Goal: Information Seeking & Learning: Learn about a topic

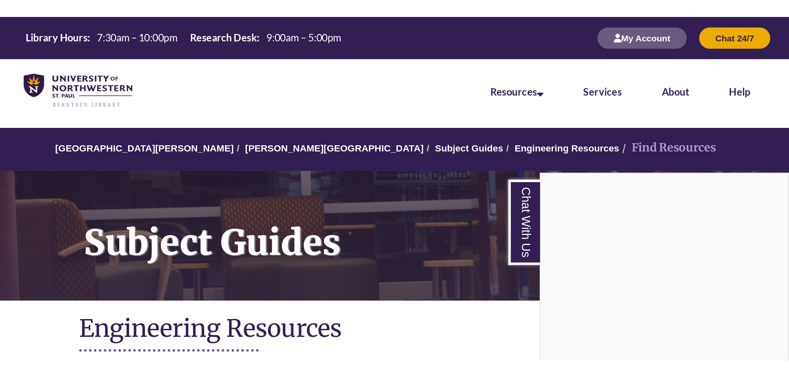
scroll to position [249, 0]
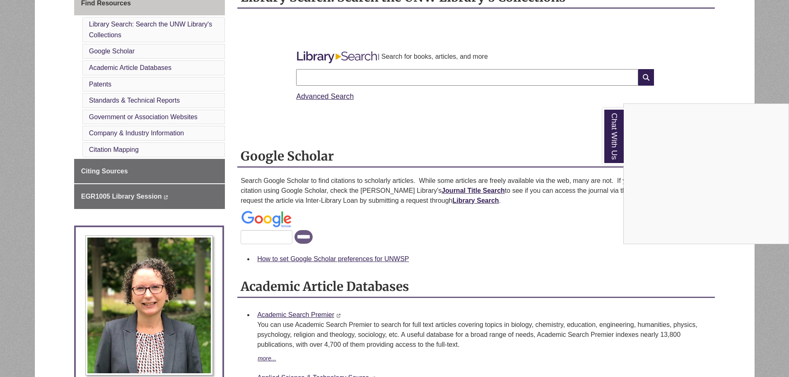
click at [524, 44] on div "Chat With Us" at bounding box center [394, 188] width 789 height 377
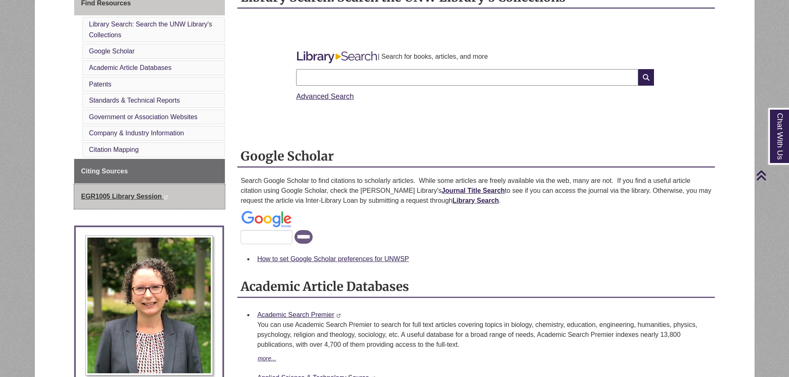
click at [135, 195] on span "EGR1005 Library Session" at bounding box center [121, 196] width 81 height 7
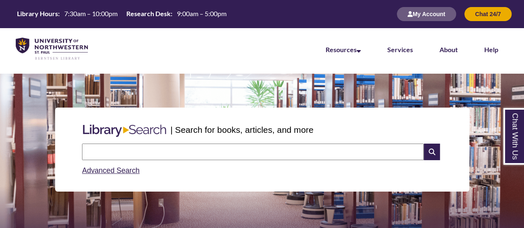
click at [174, 154] on input "text" at bounding box center [253, 152] width 342 height 17
type input "**********"
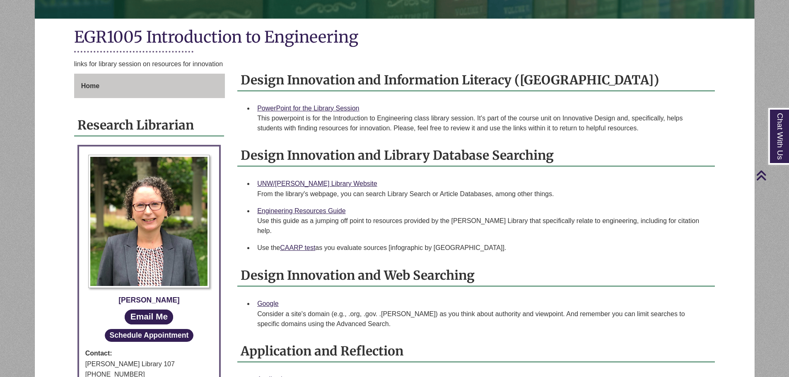
scroll to position [41, 0]
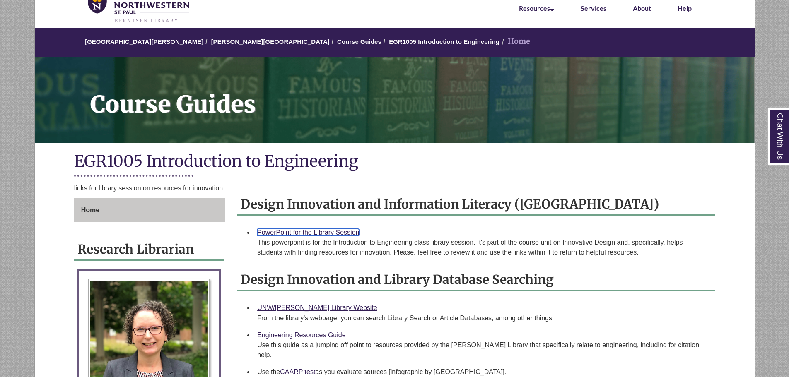
click at [346, 231] on link "PowerPoint for the Library Session" at bounding box center [308, 232] width 102 height 7
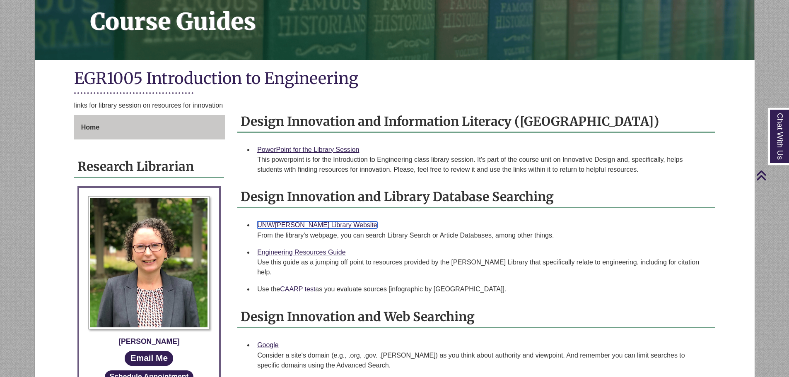
click at [338, 227] on link "UNW/Berntsen Library Website" at bounding box center [317, 225] width 120 height 7
click at [314, 250] on link "Engineering Resources Guide" at bounding box center [301, 252] width 88 height 7
click at [305, 286] on link "CAARP test" at bounding box center [297, 289] width 35 height 7
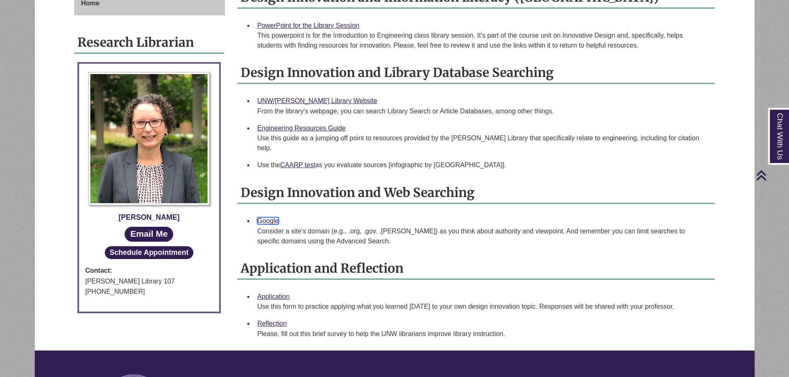
click at [270, 217] on link "Google" at bounding box center [268, 220] width 22 height 7
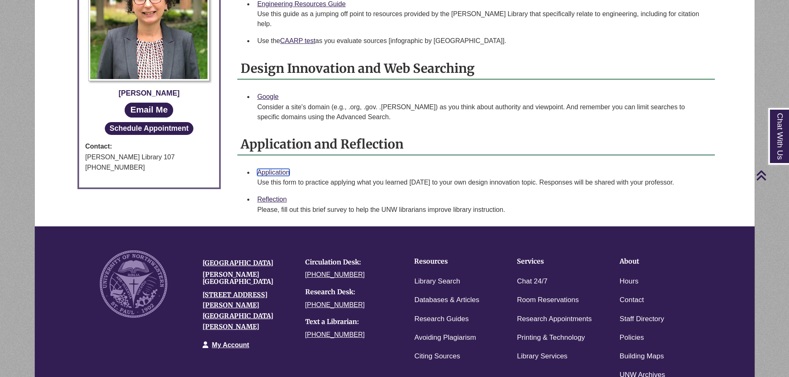
click at [280, 169] on link "Application" at bounding box center [273, 172] width 32 height 7
click at [271, 196] on link "Reflection" at bounding box center [271, 199] width 29 height 7
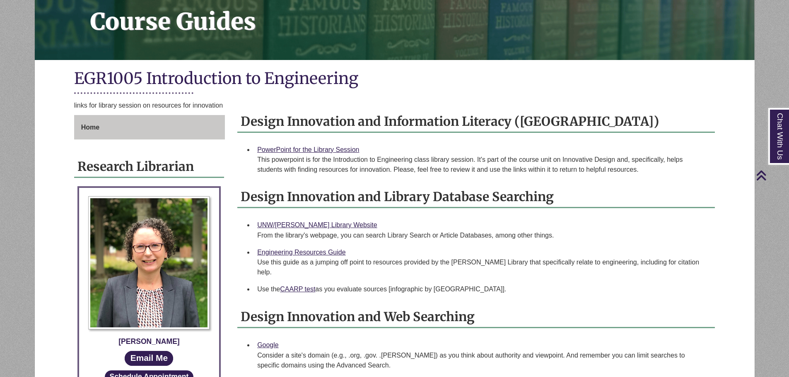
scroll to position [0, 0]
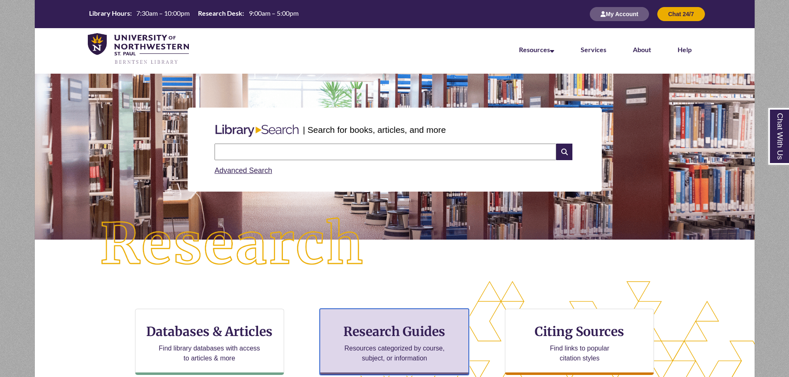
click at [398, 345] on p "Resources categorized by course, subject, or information" at bounding box center [394, 354] width 108 height 20
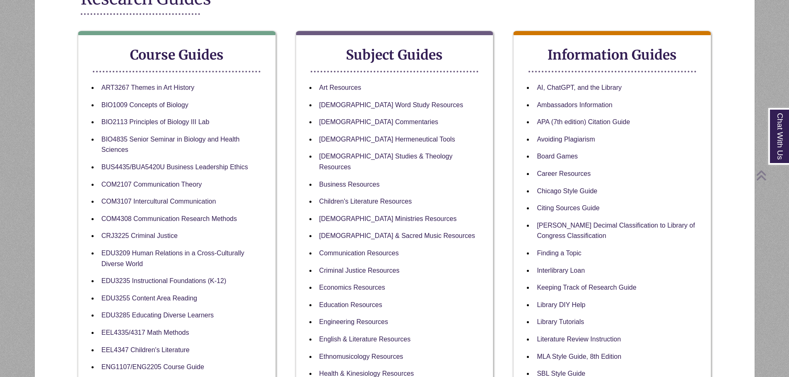
scroll to position [166, 0]
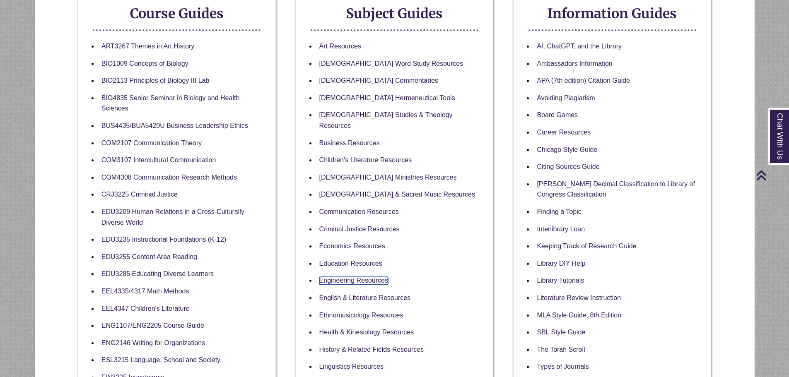
click at [349, 277] on link "Engineering Resources" at bounding box center [353, 281] width 69 height 8
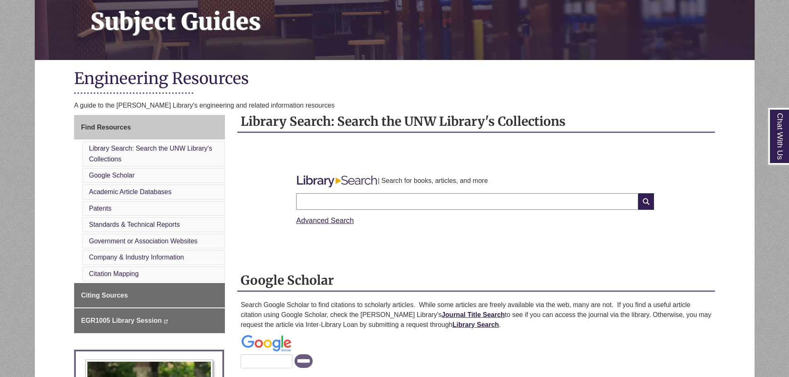
scroll to position [207, 0]
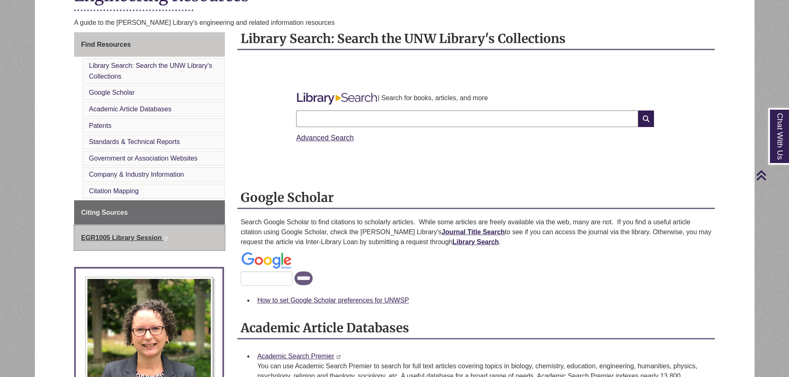
click at [123, 237] on span "EGR1005 Library Session" at bounding box center [121, 237] width 81 height 7
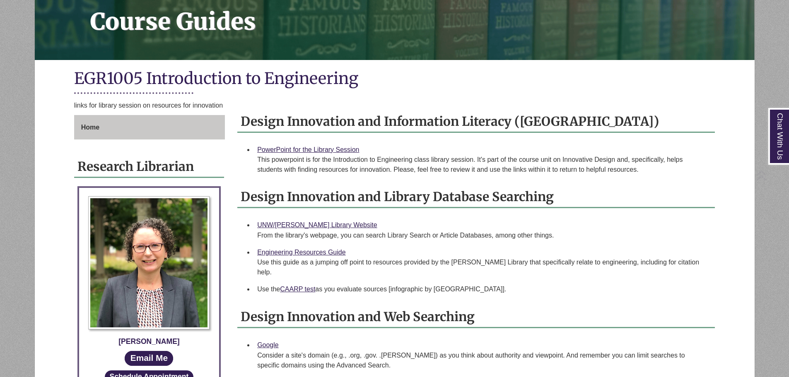
scroll to position [166, 0]
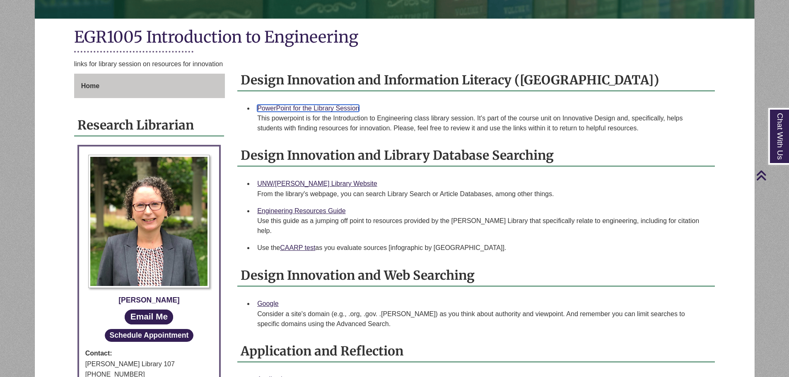
click at [349, 107] on link "PowerPoint for the Library Session" at bounding box center [308, 108] width 102 height 7
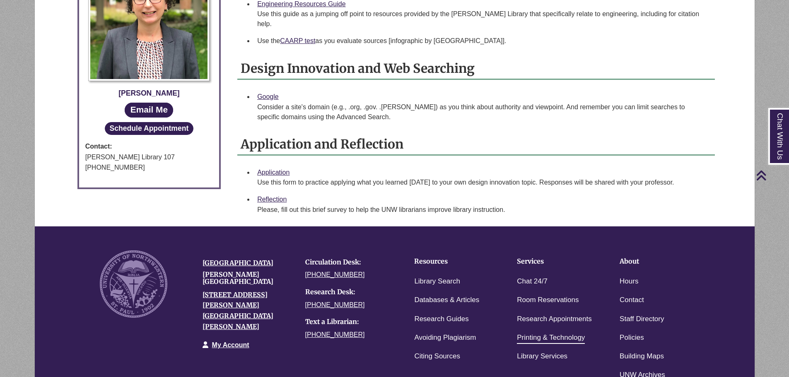
scroll to position [480, 0]
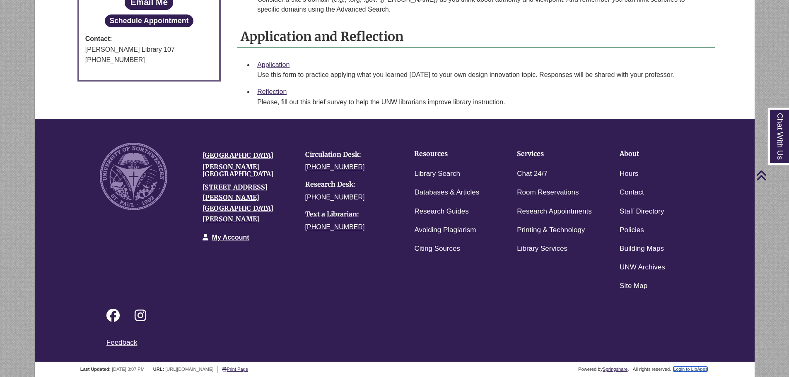
click at [687, 367] on link "Login to LibApps" at bounding box center [690, 369] width 34 height 5
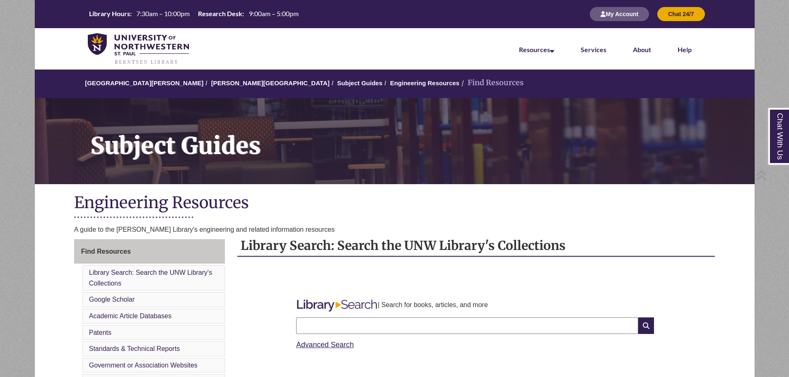
scroll to position [207, 0]
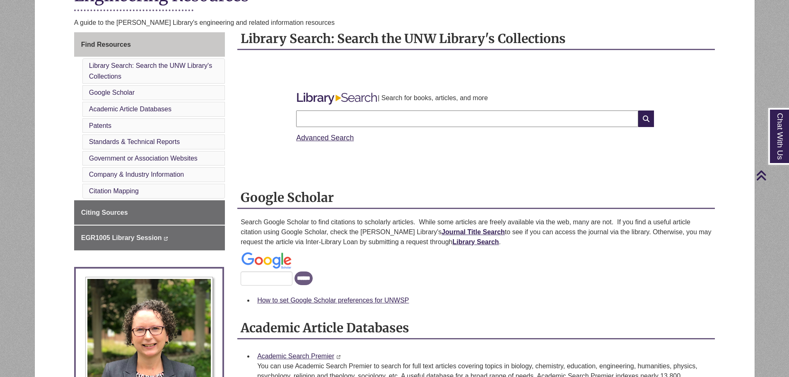
scroll to position [290, 0]
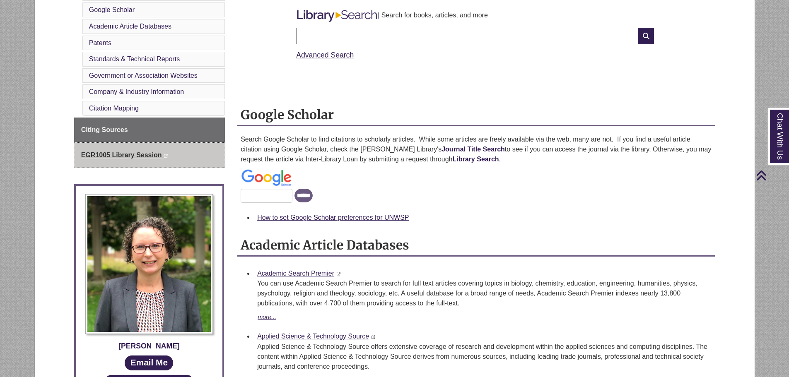
click at [143, 156] on span "EGR1005 Library Session" at bounding box center [121, 155] width 81 height 7
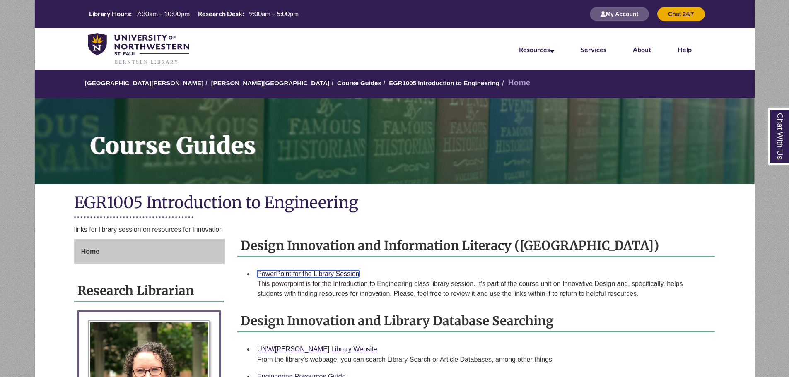
click at [336, 272] on link "PowerPoint for the Library Session" at bounding box center [308, 273] width 102 height 7
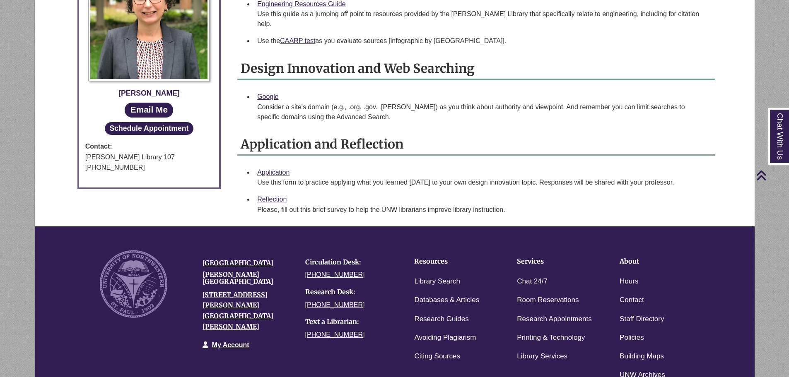
scroll to position [480, 0]
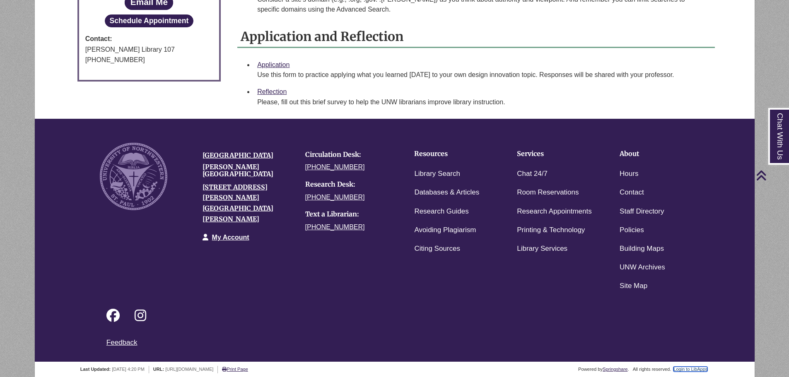
click at [700, 367] on link "Login to LibApps" at bounding box center [690, 369] width 34 height 5
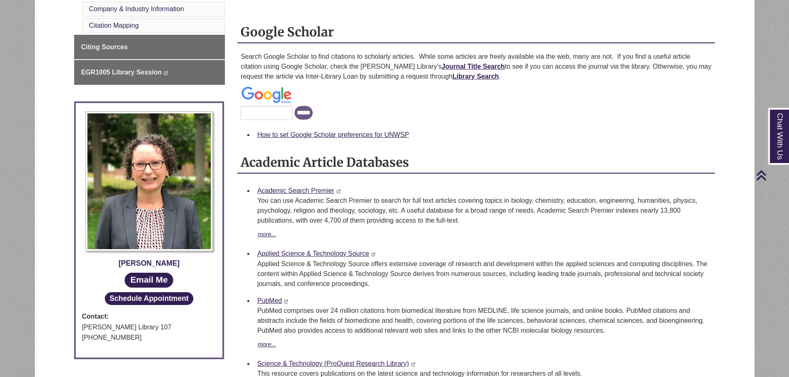
scroll to position [207, 0]
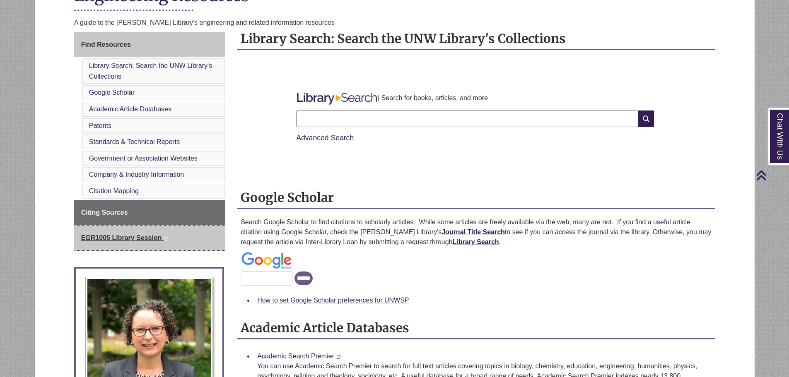
click at [143, 243] on link "EGR1005 Library Session This link opens in a new window This link opens in a ne…" at bounding box center [149, 238] width 151 height 25
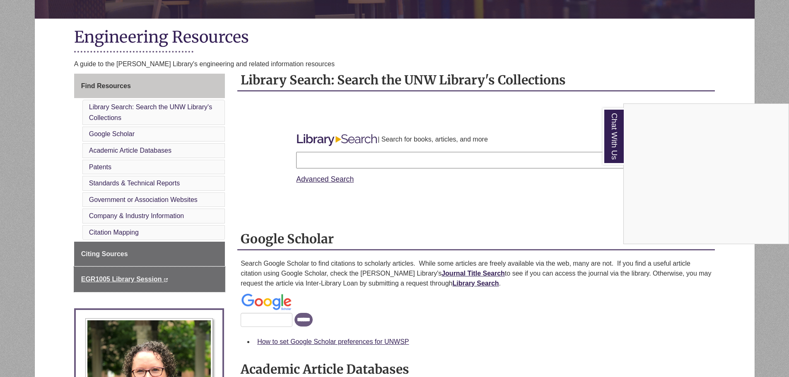
scroll to position [249, 0]
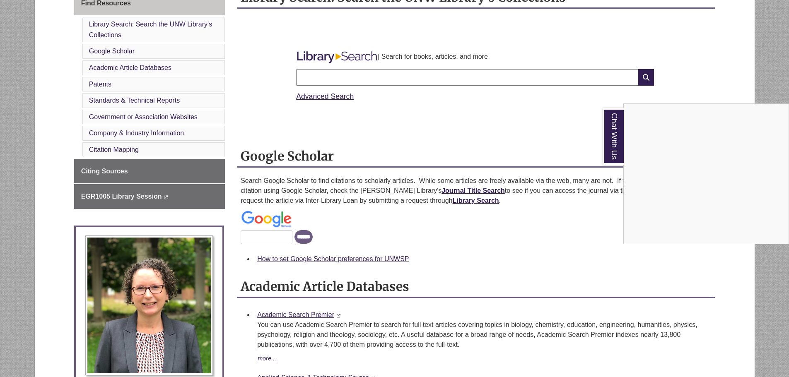
click at [156, 200] on div "Chat With Us" at bounding box center [394, 188] width 789 height 377
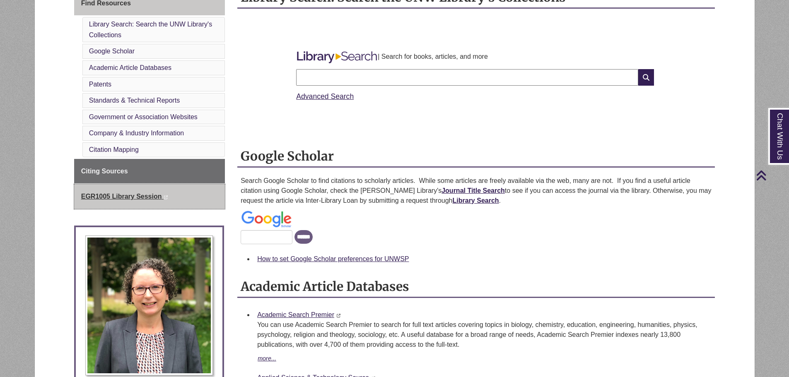
click at [154, 198] on span "EGR1005 Library Session" at bounding box center [121, 196] width 81 height 7
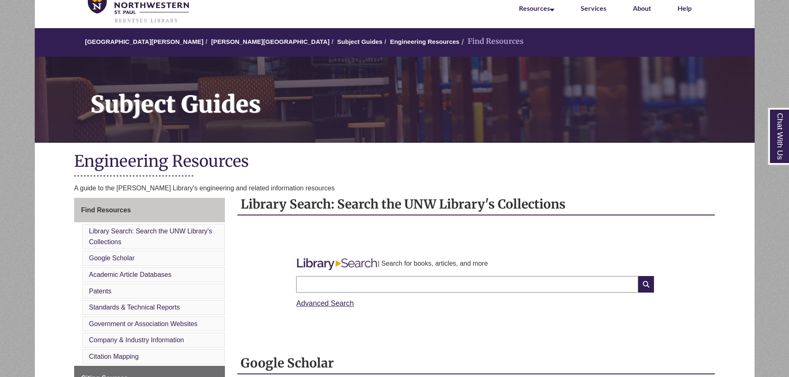
scroll to position [0, 0]
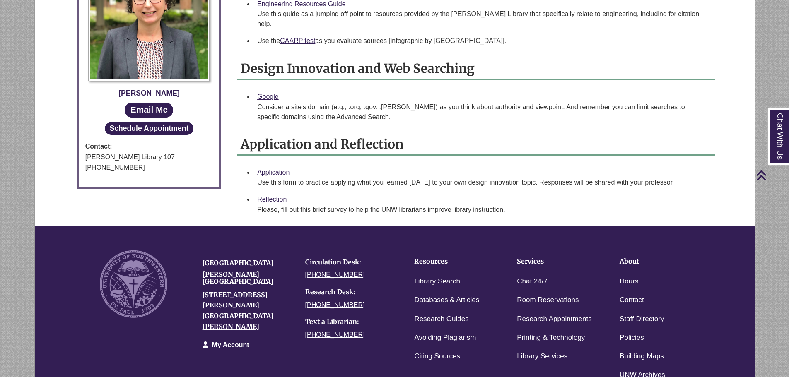
scroll to position [456, 0]
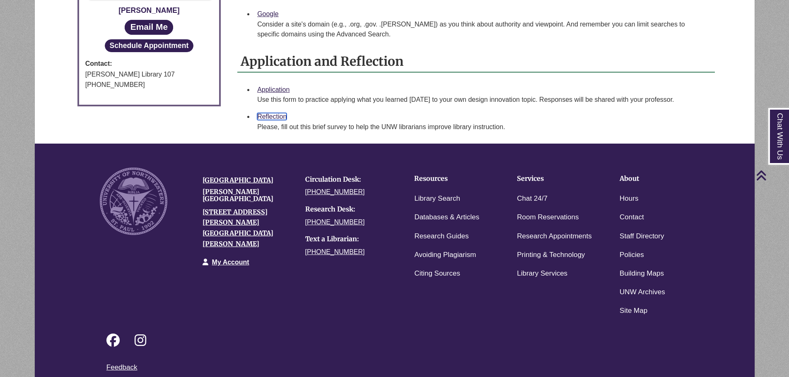
click at [282, 113] on link "Reflection" at bounding box center [271, 116] width 29 height 7
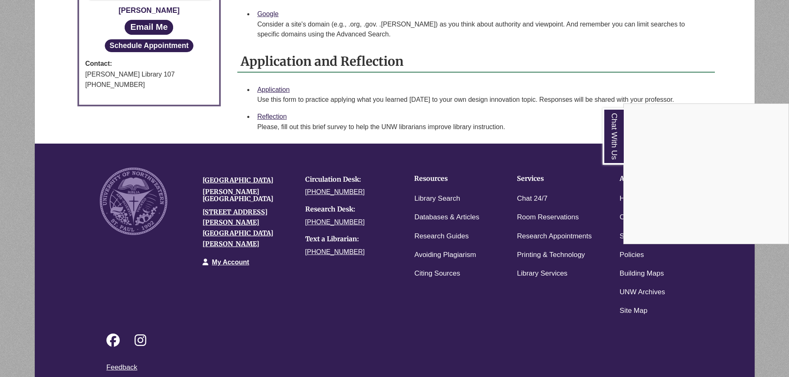
drag, startPoint x: 368, startPoint y: 99, endPoint x: 409, endPoint y: 102, distance: 41.5
click at [368, 99] on div "Chat With Us" at bounding box center [394, 188] width 789 height 377
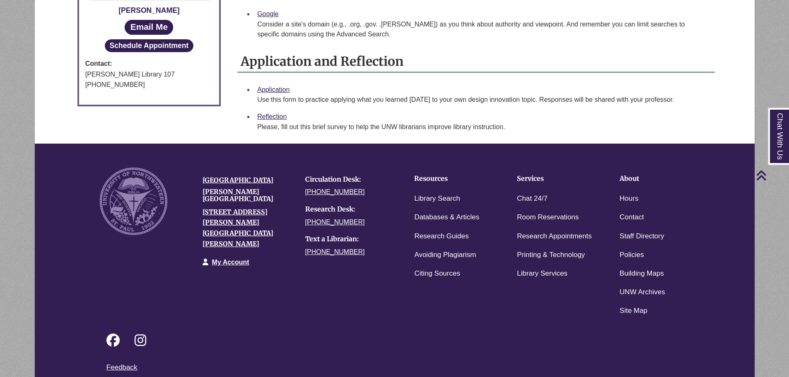
scroll to position [480, 0]
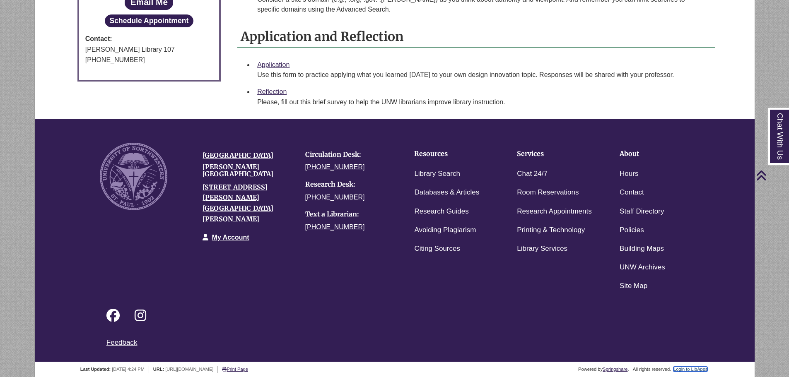
click at [698, 367] on link "Login to LibApps" at bounding box center [690, 369] width 34 height 5
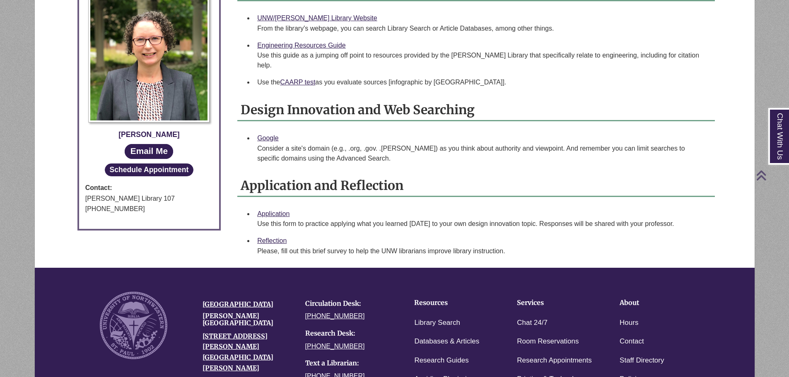
scroll to position [373, 0]
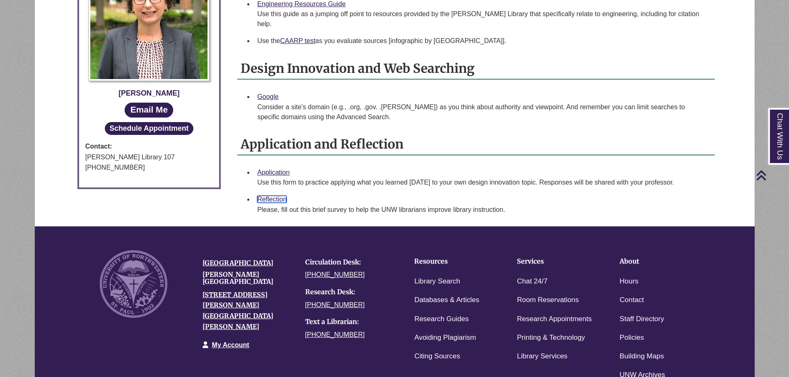
click at [275, 196] on link "Reflection" at bounding box center [271, 199] width 29 height 7
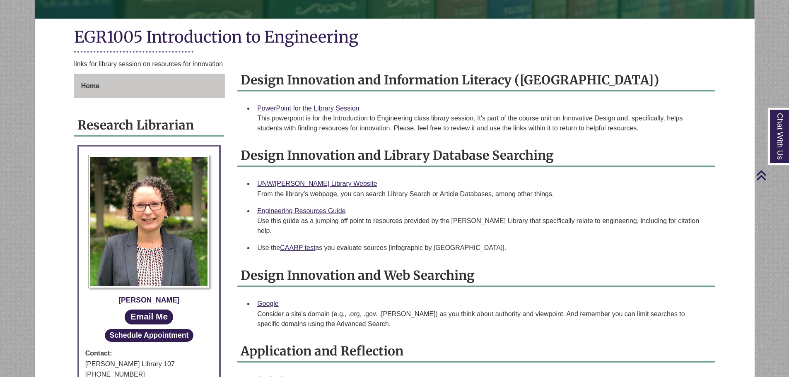
scroll to position [83, 0]
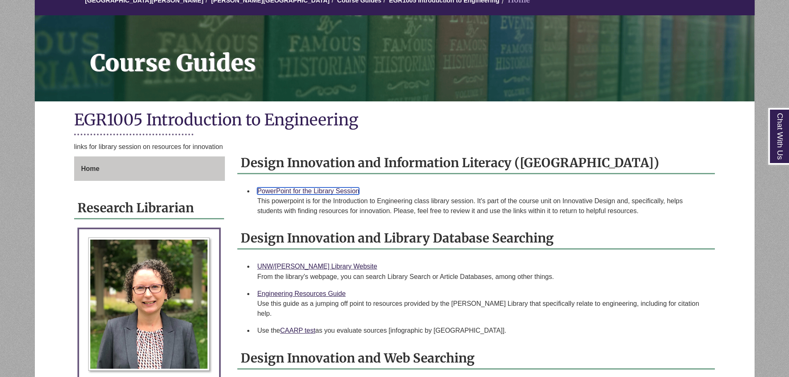
click at [323, 190] on link "PowerPoint for the Library Session" at bounding box center [308, 191] width 102 height 7
